Goal: Find specific page/section: Locate a particular part of the current website

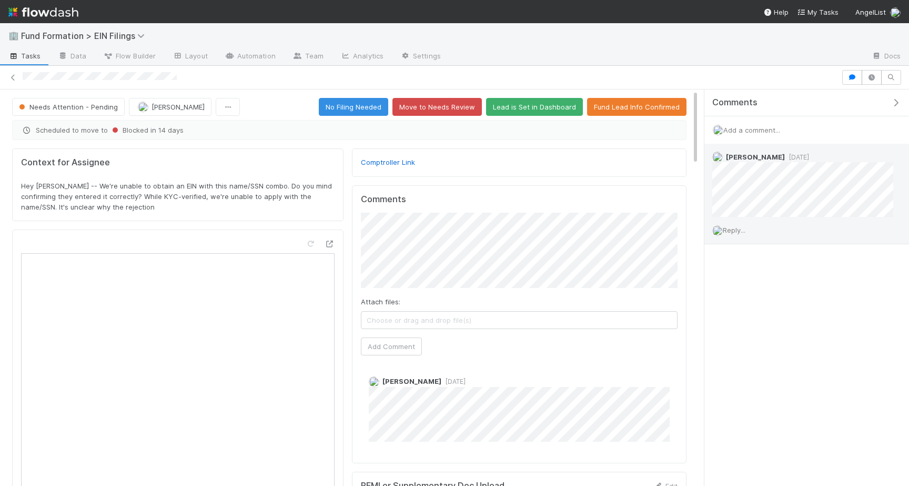
click at [746, 227] on span "Reply..." at bounding box center [734, 230] width 23 height 8
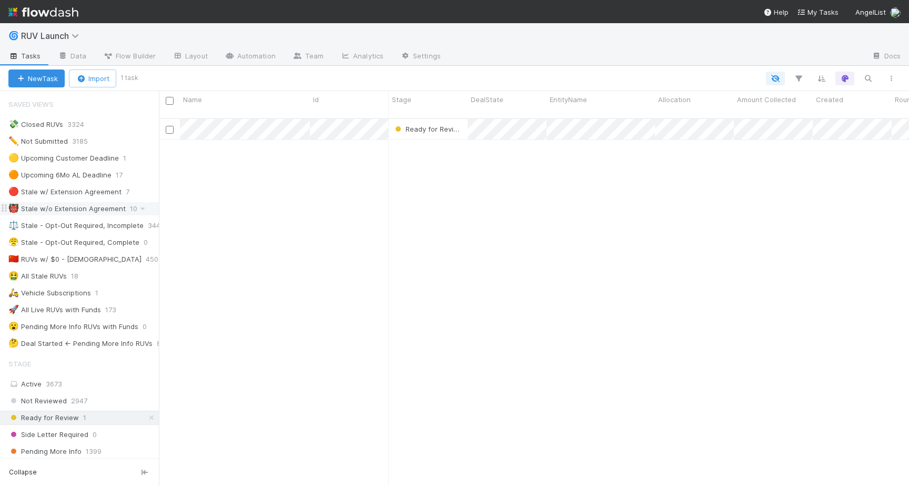
scroll to position [330, 0]
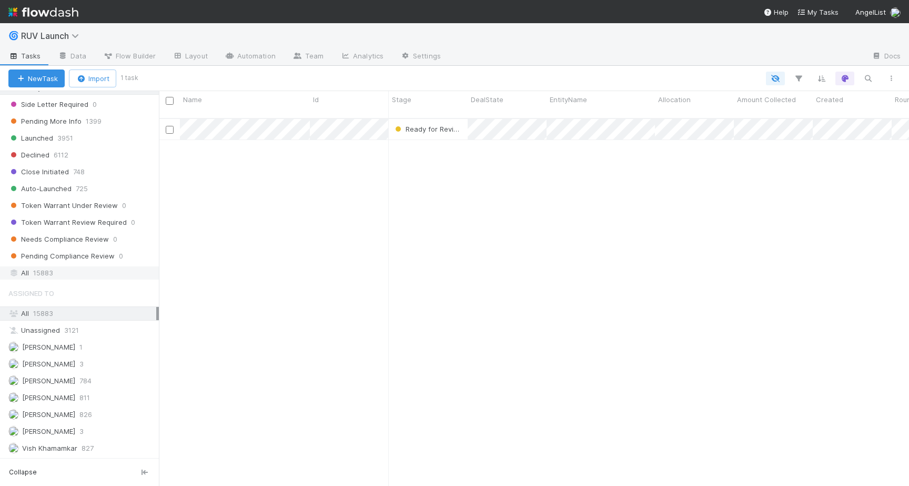
click at [53, 277] on div "All 15883" at bounding box center [82, 272] width 148 height 13
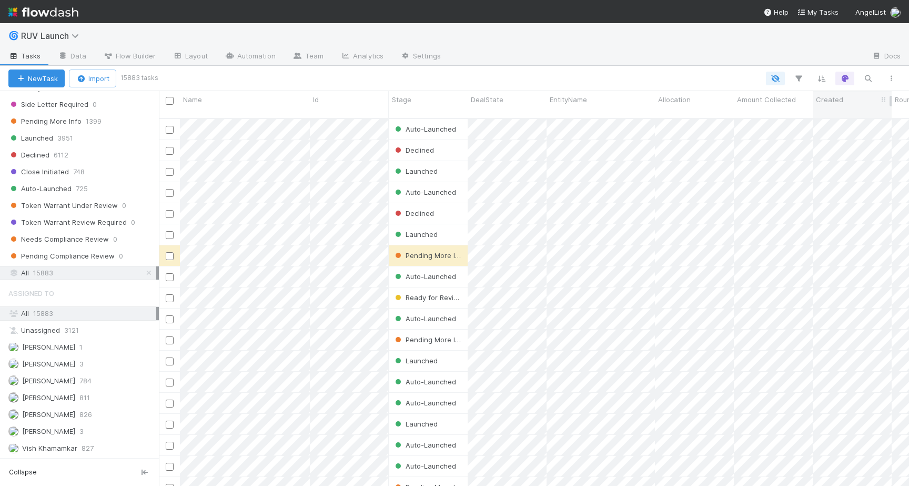
scroll to position [376, 750]
click at [865, 79] on icon "button" at bounding box center [868, 78] width 11 height 9
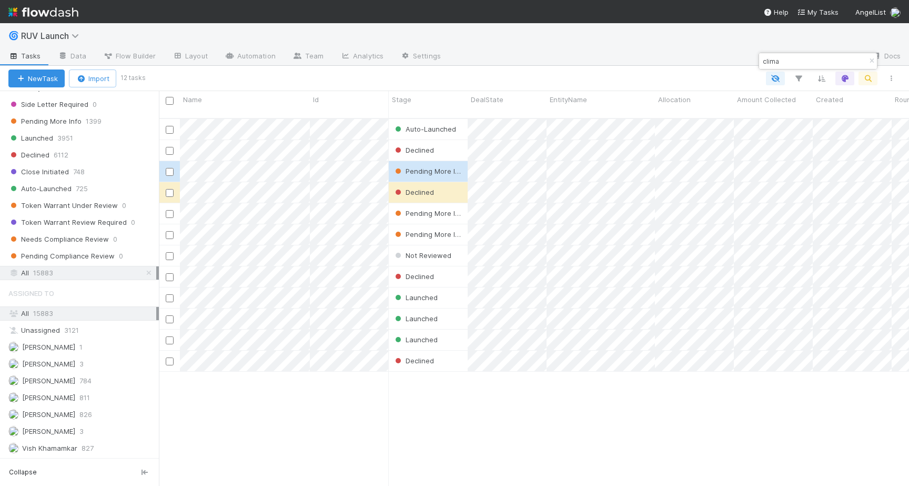
type input "clima"
